Goal: Find specific page/section: Find specific page/section

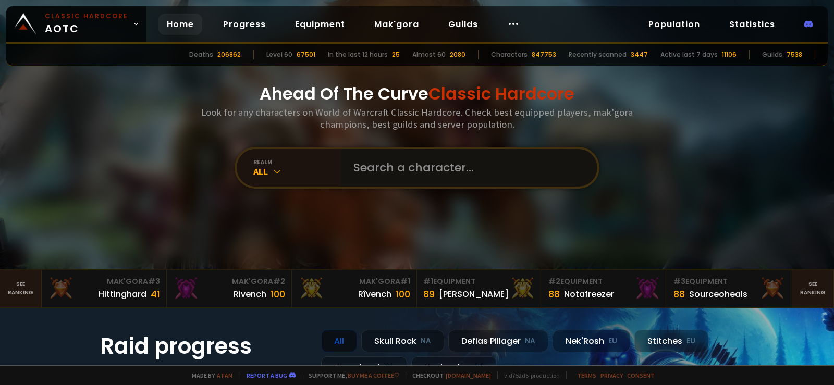
click at [390, 165] on input "text" at bounding box center [466, 168] width 238 height 38
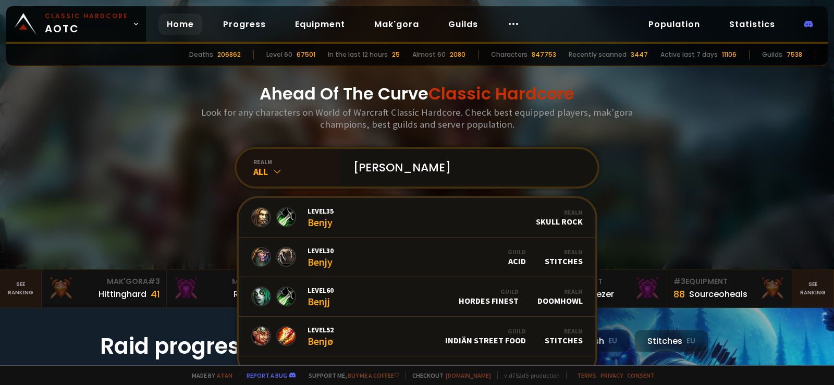
type input "benji"
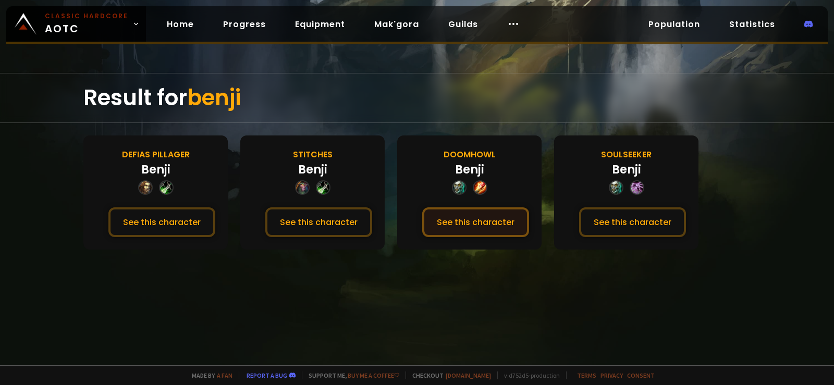
click at [478, 220] on button "See this character" at bounding box center [475, 223] width 107 height 30
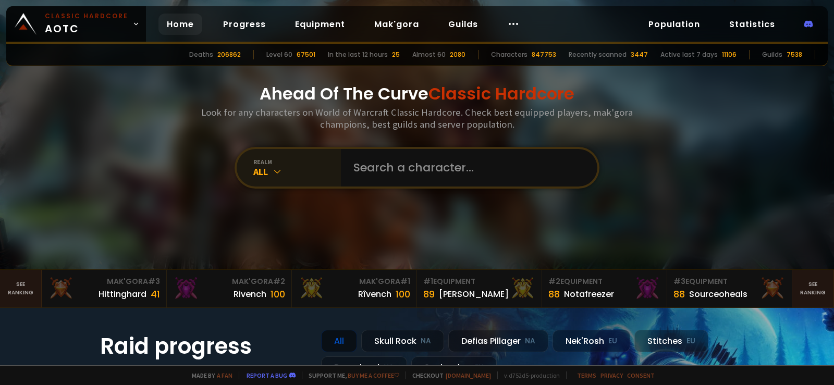
click at [282, 173] on div "All" at bounding box center [297, 172] width 88 height 12
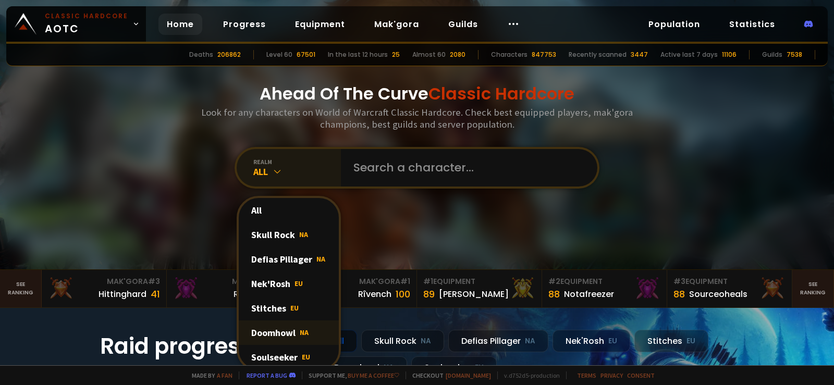
click at [266, 330] on div "Doomhowl NA" at bounding box center [289, 333] width 100 height 25
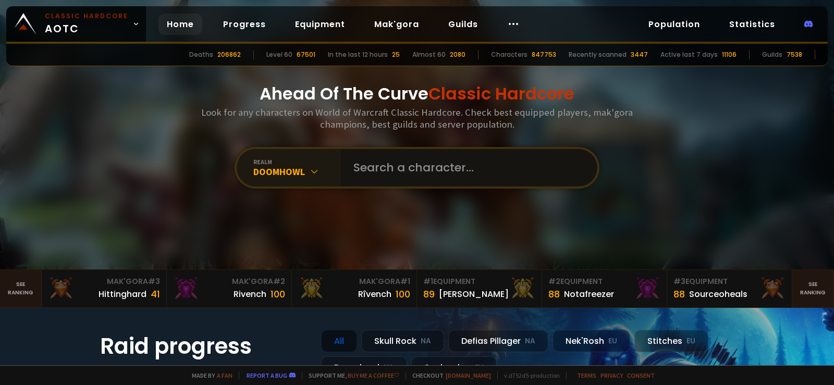
click at [431, 163] on input "text" at bounding box center [466, 168] width 238 height 38
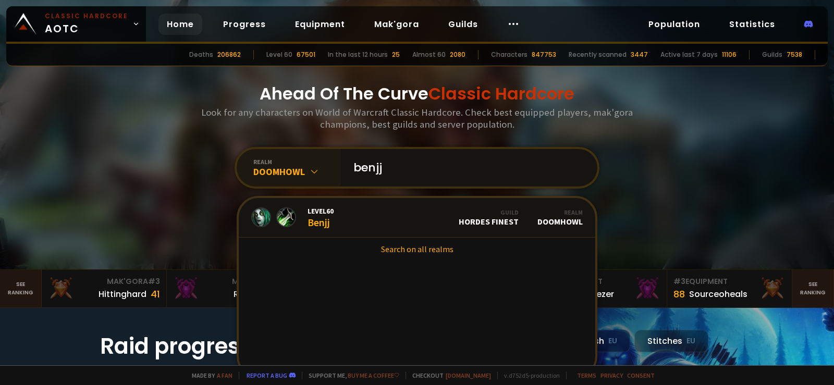
click at [412, 166] on input "benjj" at bounding box center [466, 168] width 238 height 38
type input "beniji"
click at [408, 222] on link "Level 60 Beniji Guild Resolve Realm Doomhowl" at bounding box center [417, 218] width 357 height 40
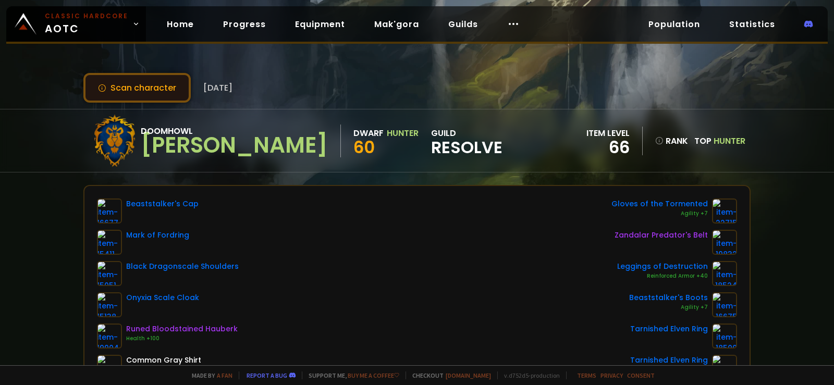
click at [152, 91] on button "Scan character" at bounding box center [136, 88] width 107 height 30
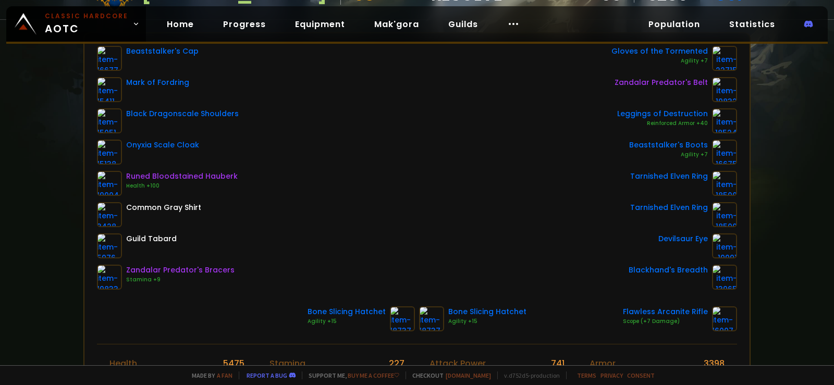
scroll to position [156, 0]
